Goal: Task Accomplishment & Management: Complete application form

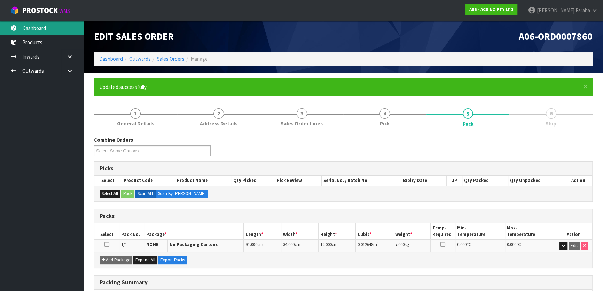
click at [43, 32] on link "Dashboard" at bounding box center [42, 28] width 84 height 14
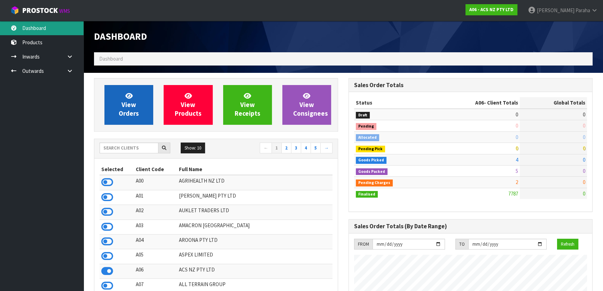
scroll to position [527, 254]
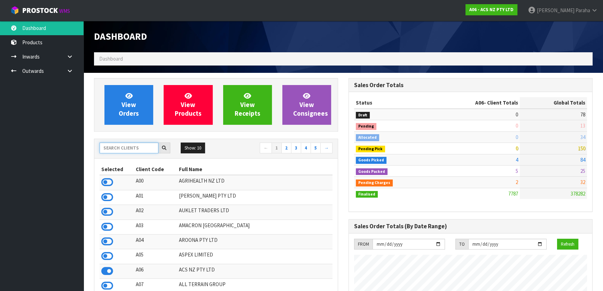
click at [123, 150] on input "text" at bounding box center [129, 147] width 59 height 11
click at [126, 150] on input "text" at bounding box center [129, 147] width 59 height 11
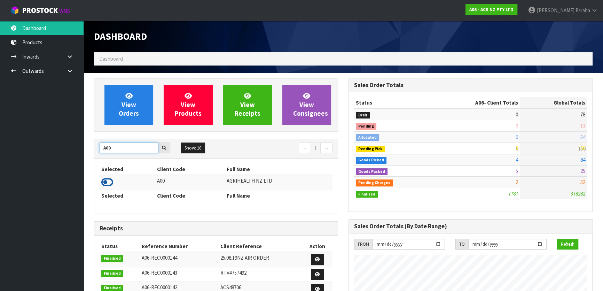
type input "A00"
click at [110, 181] on icon at bounding box center [107, 182] width 12 height 10
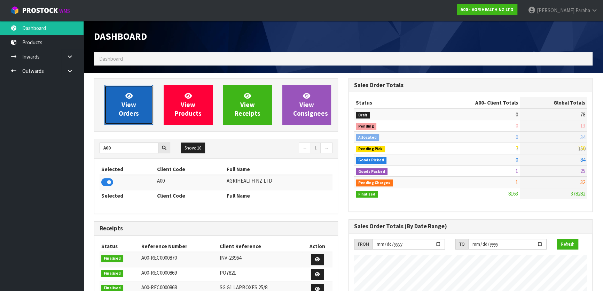
click at [127, 111] on span "View Orders" at bounding box center [129, 105] width 20 height 26
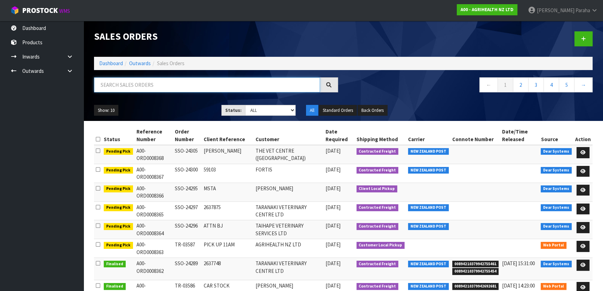
click at [129, 87] on input "text" at bounding box center [207, 84] width 226 height 15
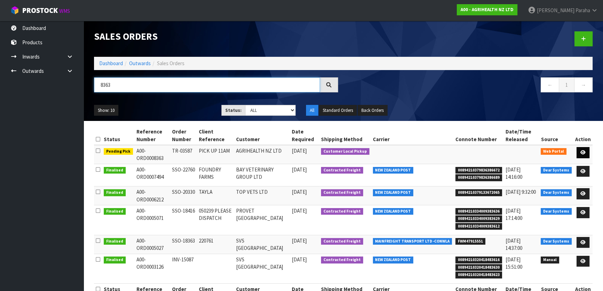
type input "8363"
click at [582, 151] on icon at bounding box center [583, 152] width 5 height 5
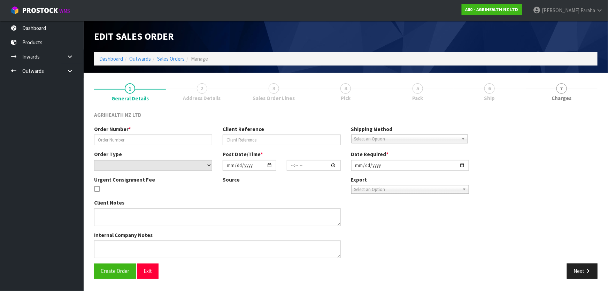
type input "TR-03587"
type input "PICK UP 11AM"
select select "number:0"
type input "[DATE]"
type input "09:28:00.000"
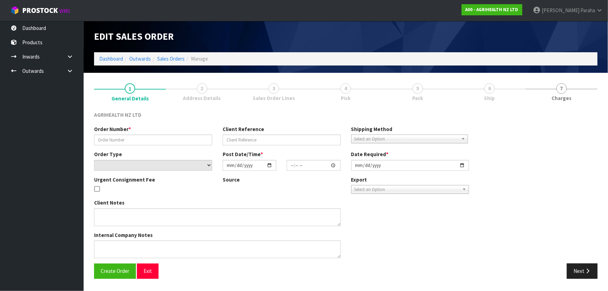
type input "[DATE]"
type textarea "SORRY, CAN I ADD THE X4 CARTONS FOR PICK-UP FROM THIS INWARDS [DATE] TO THIS OR…"
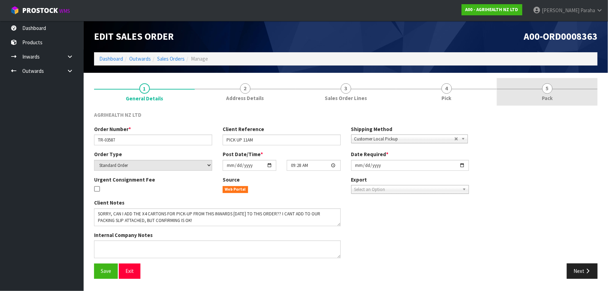
click at [545, 94] on link "5 Pack" at bounding box center [547, 92] width 101 height 28
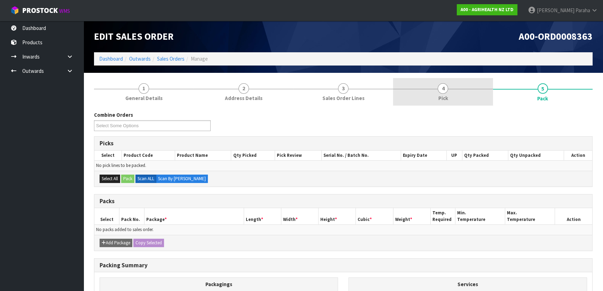
click at [440, 89] on span "4" at bounding box center [443, 88] width 10 height 10
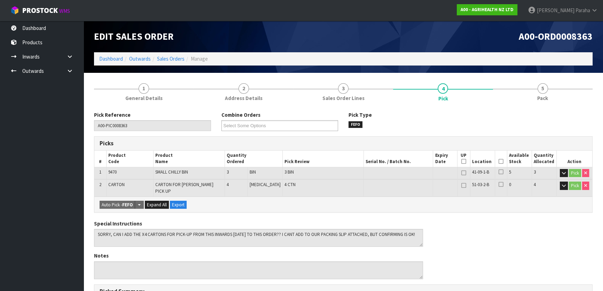
click at [501, 161] on icon at bounding box center [501, 161] width 5 height 0
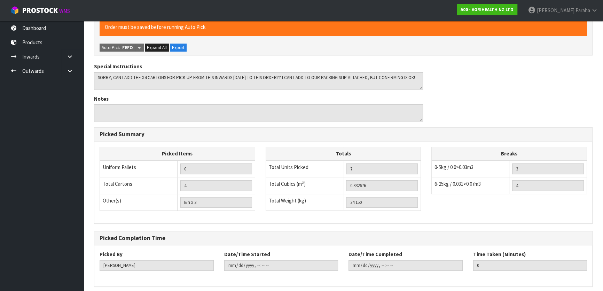
scroll to position [204, 0]
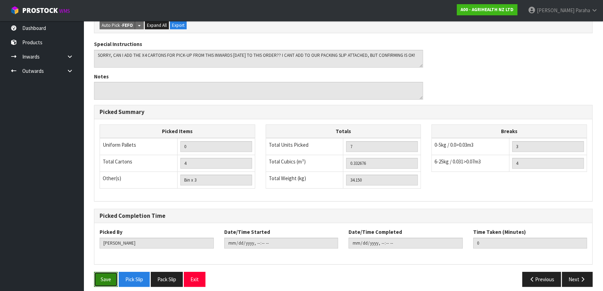
click at [109, 275] on button "Save" at bounding box center [106, 279] width 24 height 15
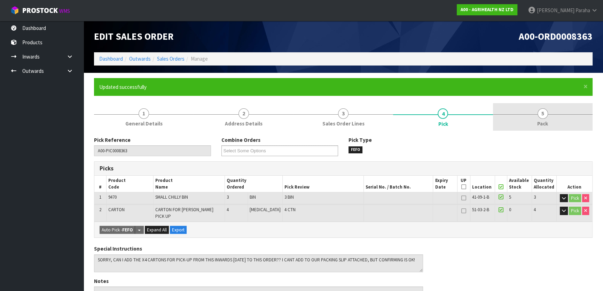
click at [541, 120] on span "Pack" at bounding box center [542, 123] width 11 height 7
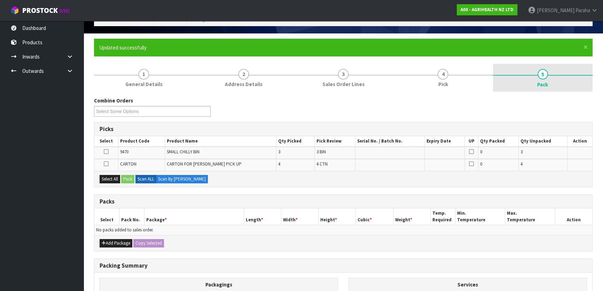
scroll to position [95, 0]
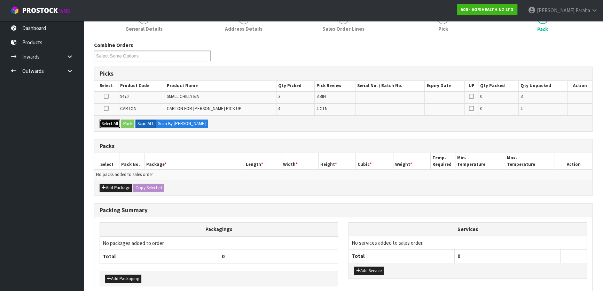
click at [107, 120] on button "Select All" at bounding box center [110, 123] width 21 height 8
click at [130, 125] on button "Pack" at bounding box center [127, 123] width 13 height 8
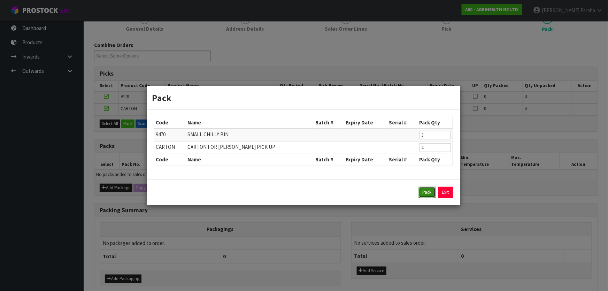
click at [425, 193] on button "Pack" at bounding box center [427, 192] width 17 height 11
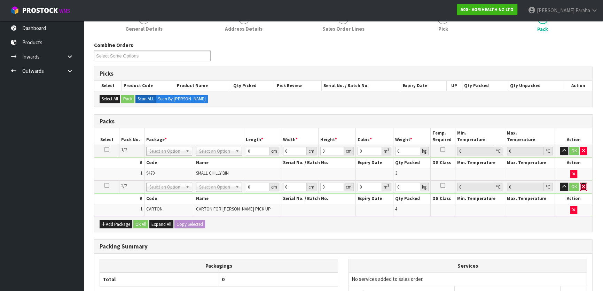
click at [582, 186] on icon "button" at bounding box center [583, 186] width 3 height 5
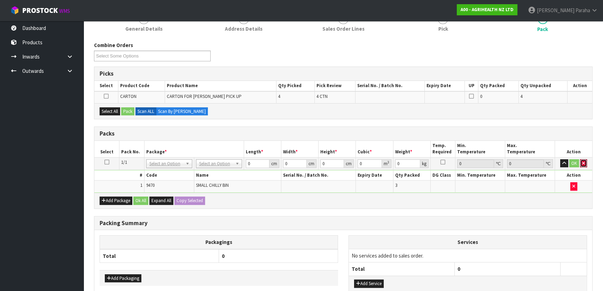
click at [584, 162] on icon "button" at bounding box center [583, 163] width 3 height 5
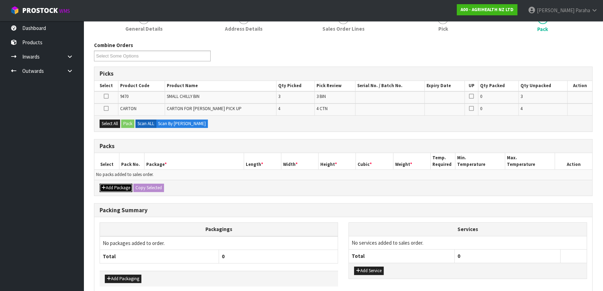
click at [126, 185] on button "Add Package" at bounding box center [116, 188] width 33 height 8
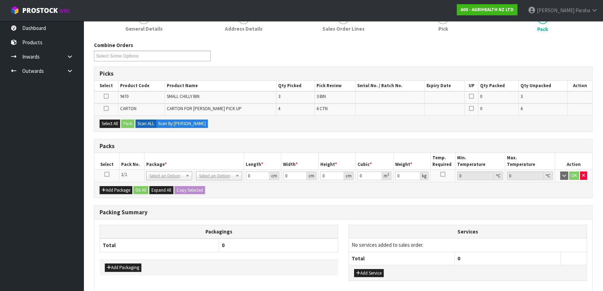
click at [106, 174] on icon at bounding box center [107, 174] width 5 height 0
click at [108, 123] on button "Select All" at bounding box center [110, 123] width 21 height 8
click at [130, 122] on button "Pack" at bounding box center [127, 123] width 13 height 8
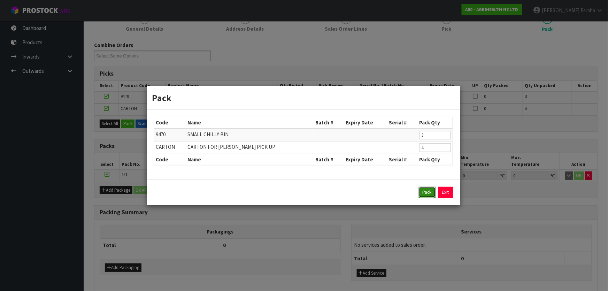
click at [426, 189] on button "Pack" at bounding box center [427, 192] width 17 height 11
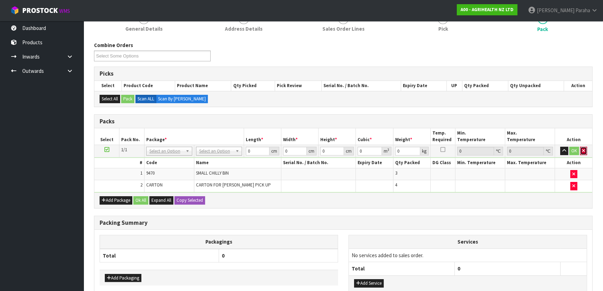
click at [585, 151] on icon "button" at bounding box center [583, 150] width 3 height 5
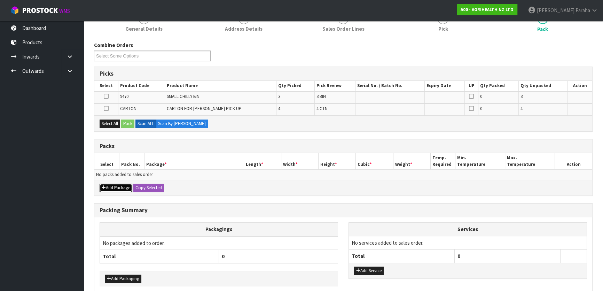
click at [118, 188] on button "Add Package" at bounding box center [116, 188] width 33 height 8
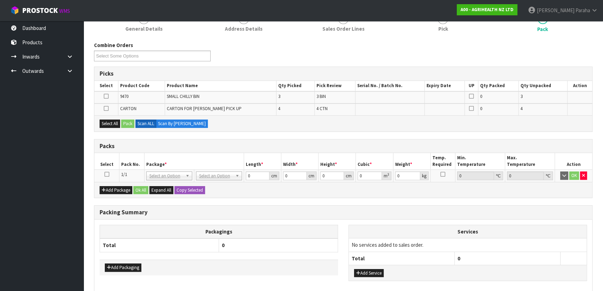
click at [106, 175] on icon at bounding box center [107, 174] width 5 height 0
drag, startPoint x: 211, startPoint y: 178, endPoint x: 210, endPoint y: 181, distance: 3.6
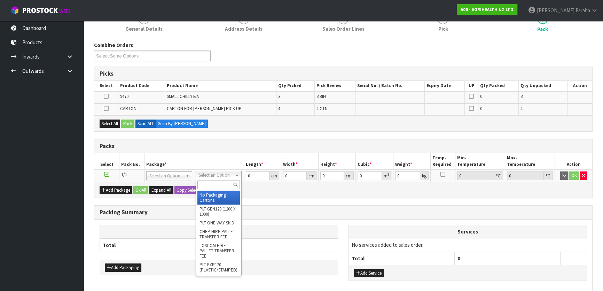
click at [210, 182] on input "text" at bounding box center [219, 184] width 42 height 9
type input "CWL"
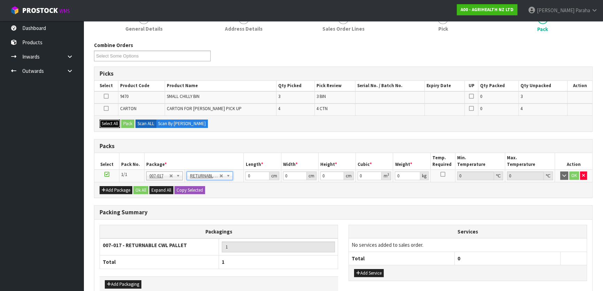
click at [108, 124] on button "Select All" at bounding box center [110, 123] width 21 height 8
click at [128, 122] on button "Pack" at bounding box center [127, 123] width 13 height 8
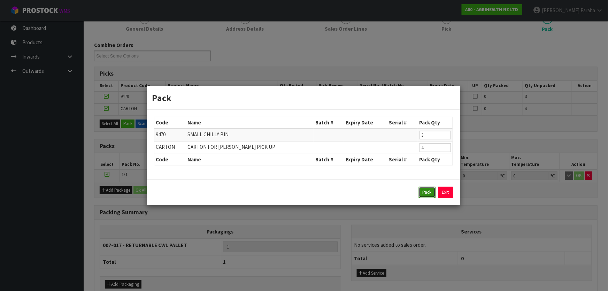
drag, startPoint x: 435, startPoint y: 195, endPoint x: 420, endPoint y: 191, distance: 15.3
click at [427, 192] on button "Pack" at bounding box center [427, 192] width 17 height 11
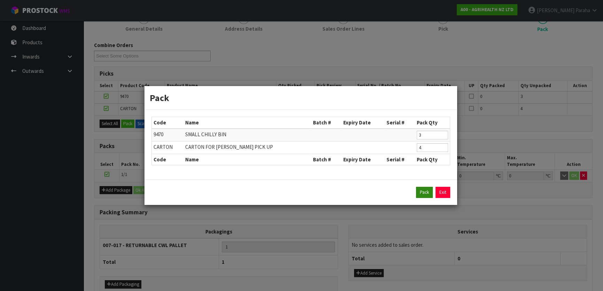
type input "34.15"
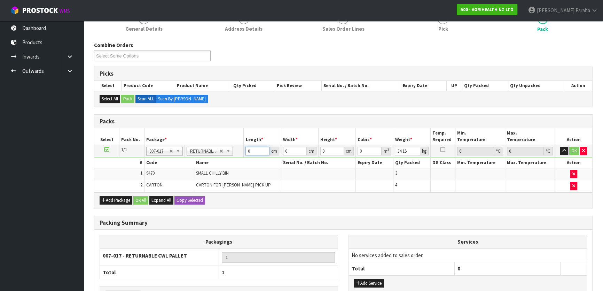
drag, startPoint x: 253, startPoint y: 150, endPoint x: 226, endPoint y: 152, distance: 26.9
click at [229, 152] on tr "1/1 NONE 007-001 007-002 007-004 007-009 007-013 007-014 007-015 007-017 007-01…" at bounding box center [343, 151] width 498 height 13
type input "10"
type input "1"
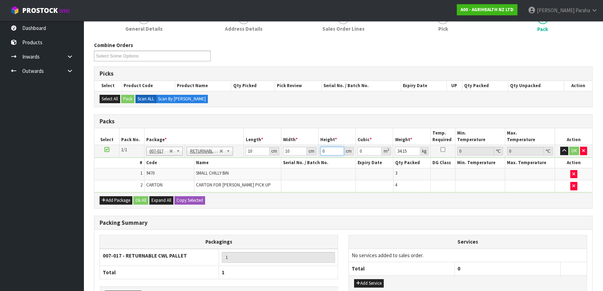
type input "0.0001"
type input "10"
type input "0.001"
type input "10"
type input "1"
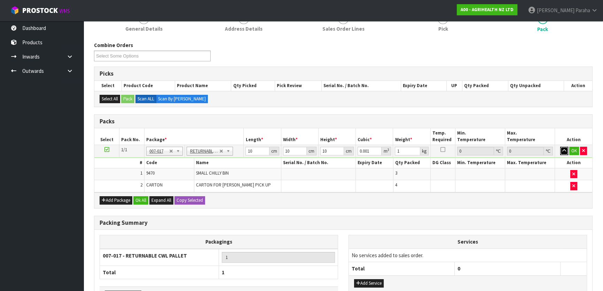
click at [560, 147] on button "button" at bounding box center [564, 151] width 8 height 8
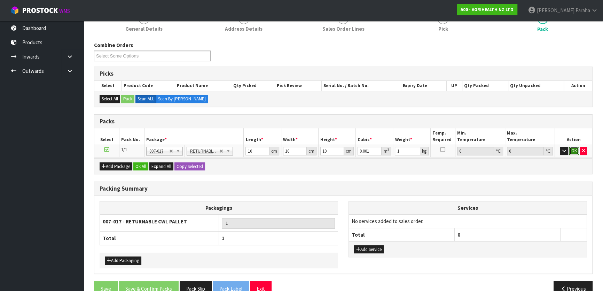
click button "OK" at bounding box center [575, 151] width 10 height 8
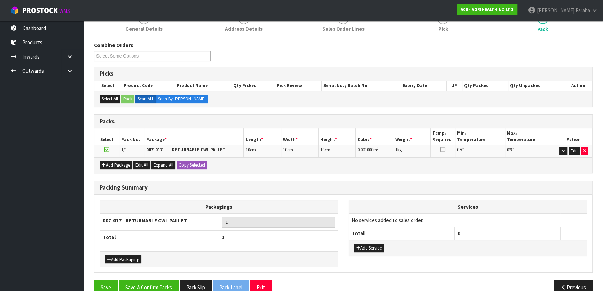
scroll to position [108, 0]
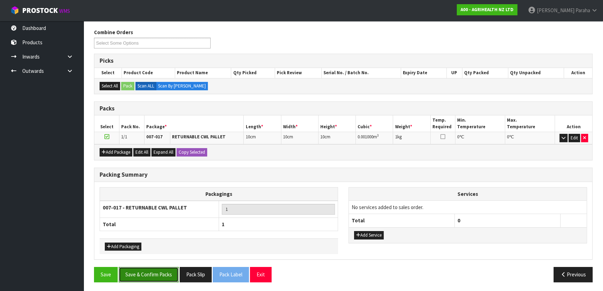
click at [156, 268] on button "Save & Confirm Packs" at bounding box center [149, 274] width 60 height 15
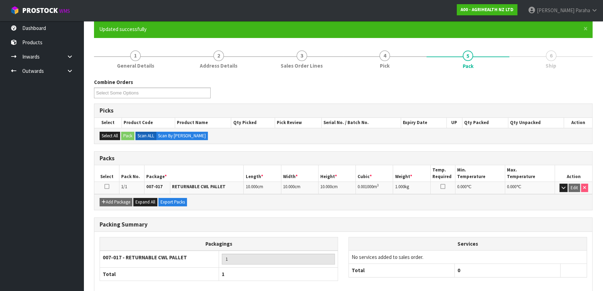
scroll to position [92, 0]
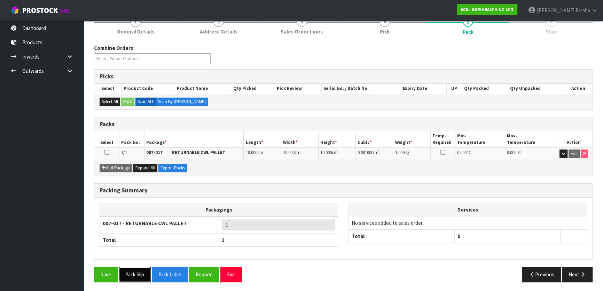
click at [140, 271] on button "Pack Slip" at bounding box center [135, 274] width 32 height 15
